Goal: Task Accomplishment & Management: Use online tool/utility

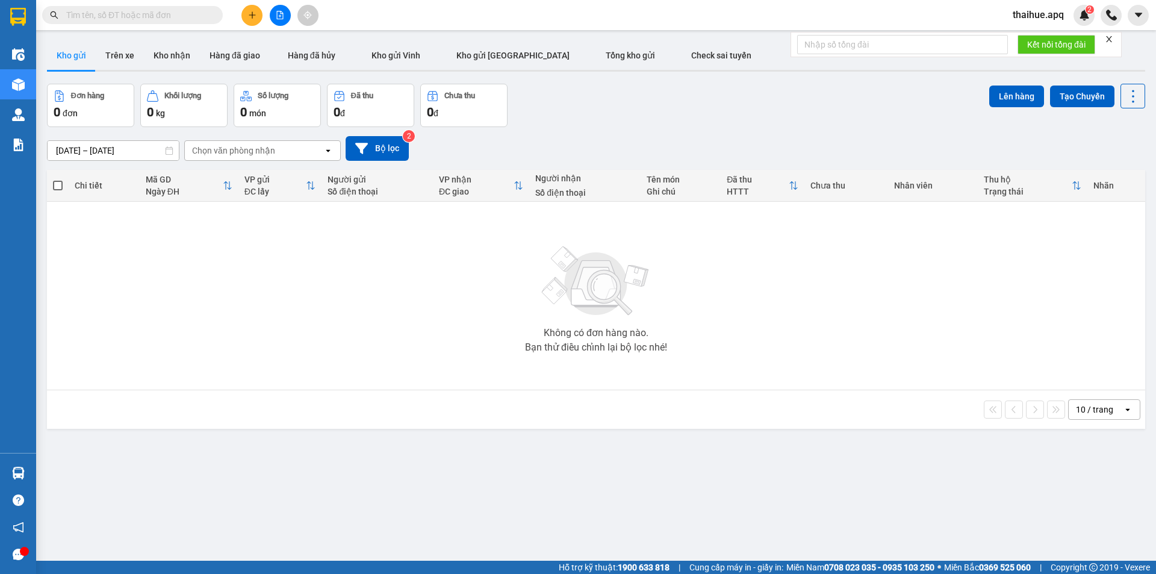
click at [1123, 408] on icon "open" at bounding box center [1128, 410] width 10 height 10
click at [1081, 501] on span "50 / trang" at bounding box center [1088, 500] width 39 height 12
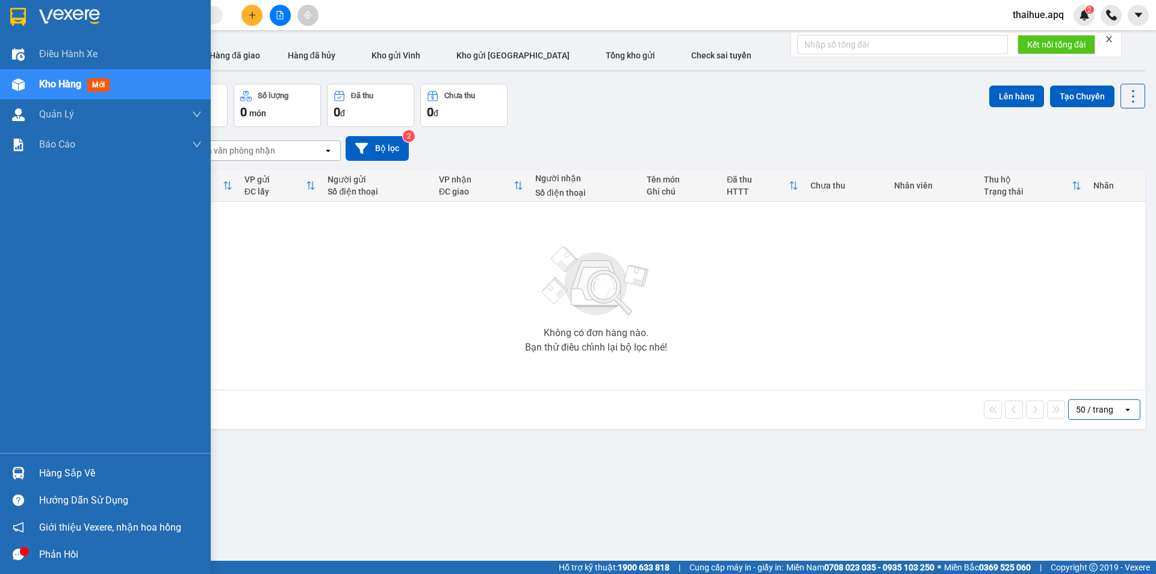
click at [50, 477] on div "Hàng sắp về" at bounding box center [120, 473] width 163 height 18
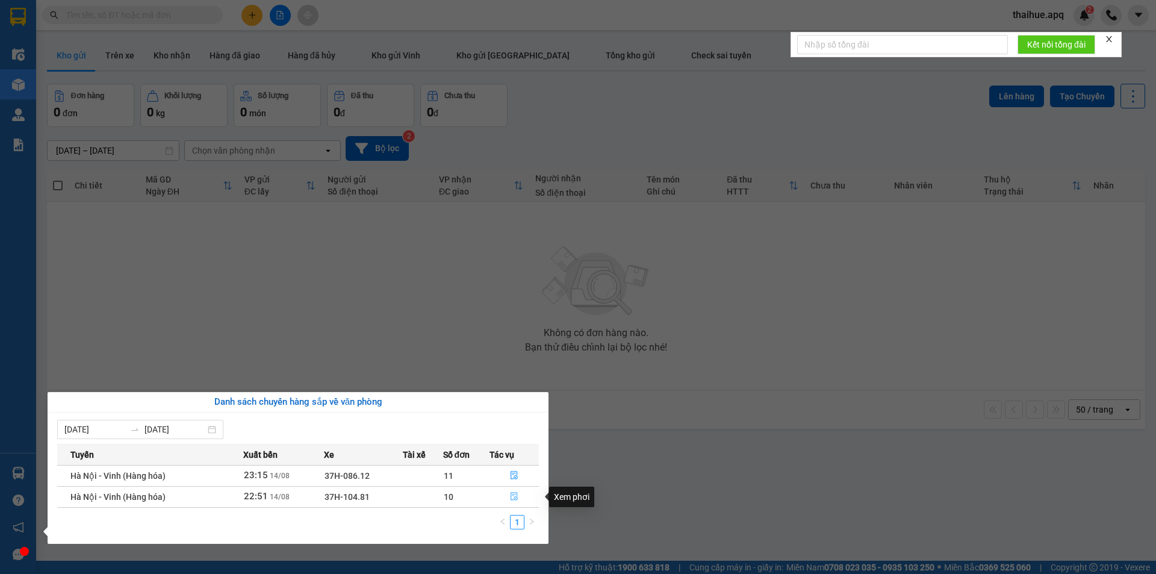
click at [513, 493] on icon "file-done" at bounding box center [514, 497] width 7 height 8
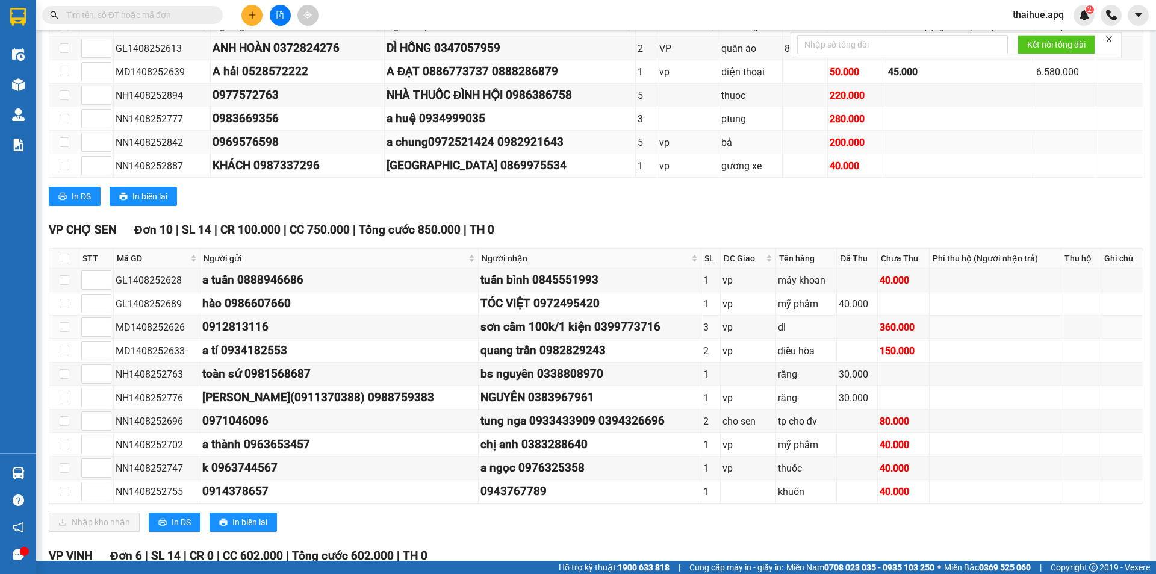
scroll to position [301, 0]
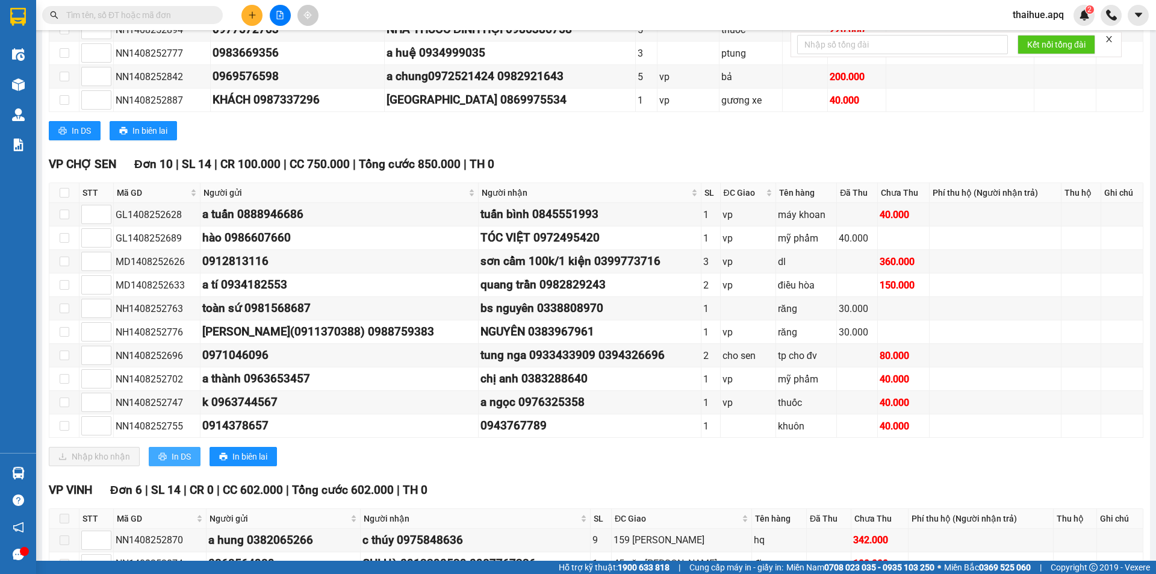
click at [182, 457] on span "In DS" at bounding box center [181, 456] width 19 height 13
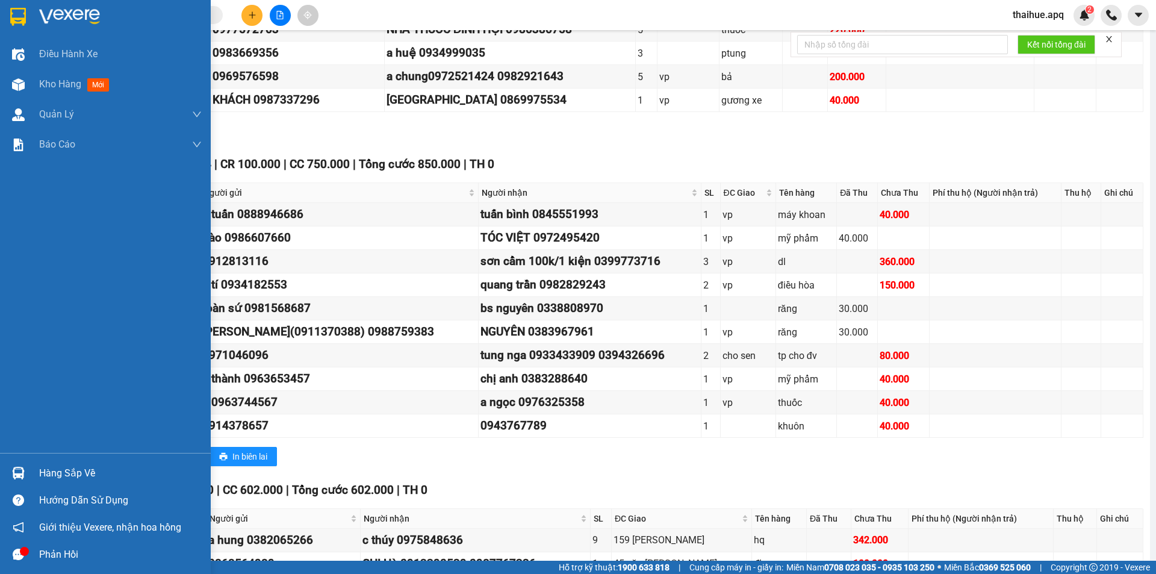
click at [44, 473] on div "Hàng sắp về" at bounding box center [120, 473] width 163 height 18
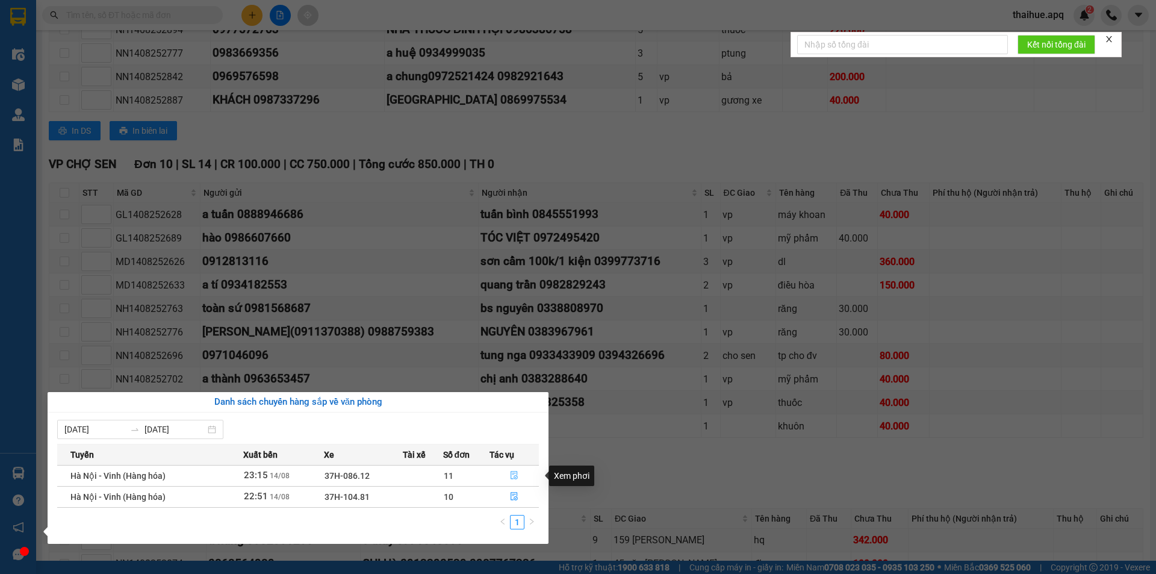
click at [512, 477] on icon "file-done" at bounding box center [514, 475] width 8 height 8
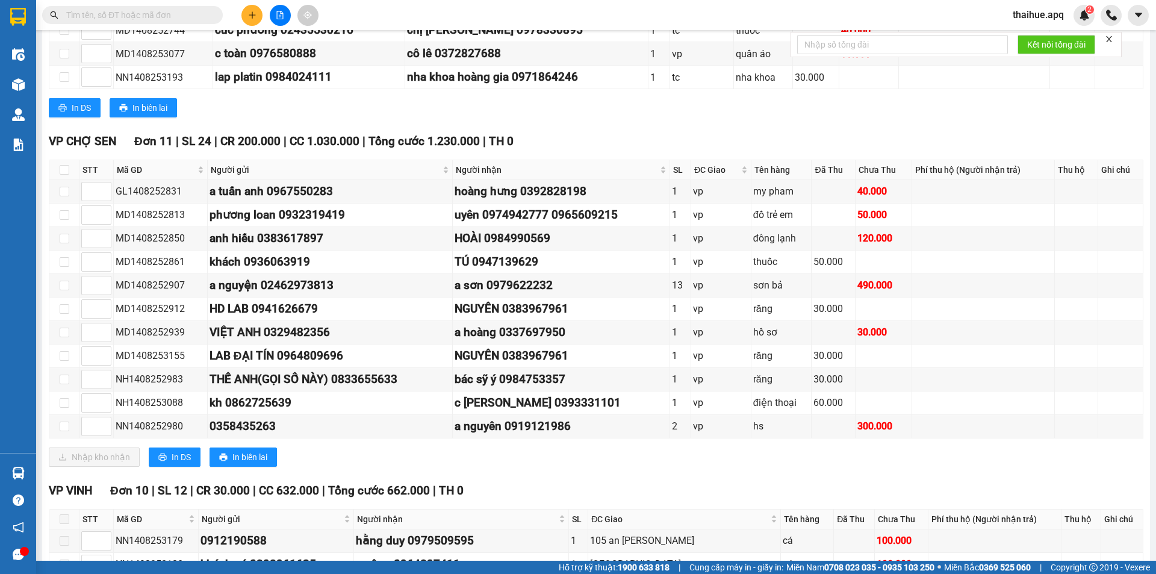
scroll to position [542, 0]
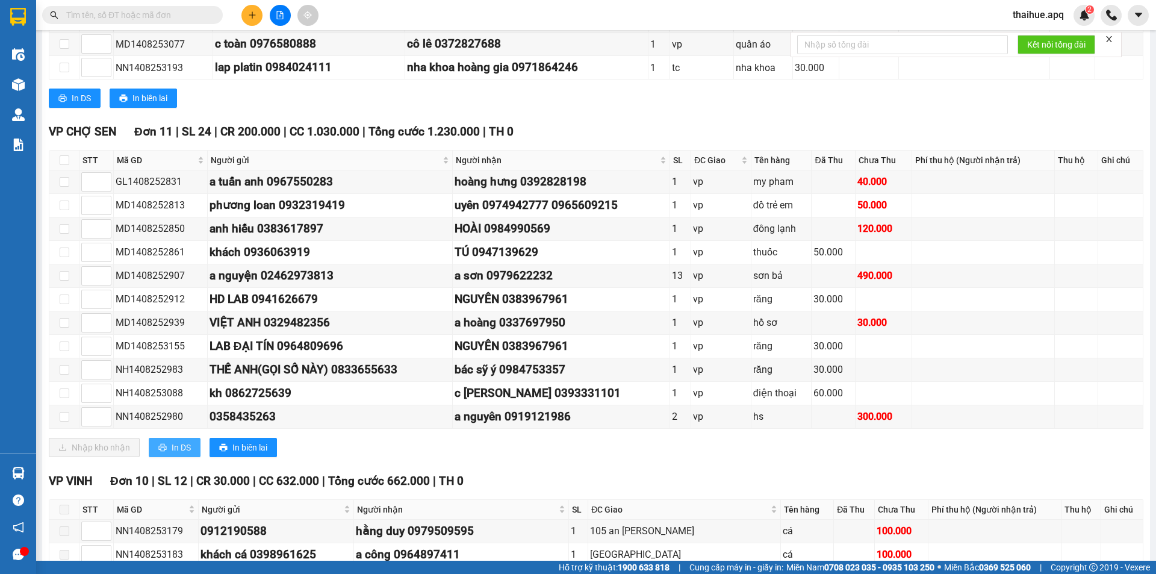
click at [179, 449] on span "In DS" at bounding box center [181, 447] width 19 height 13
